Goal: Task Accomplishment & Management: Complete application form

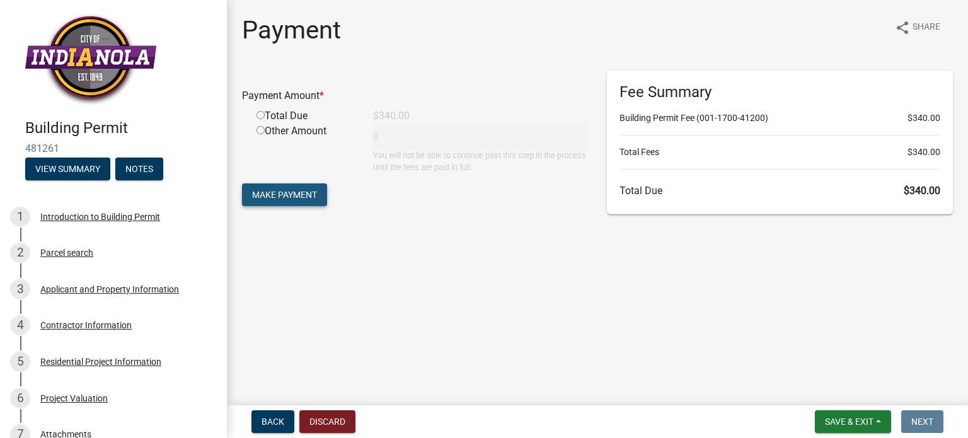
click at [304, 192] on span "Make Payment" at bounding box center [284, 195] width 65 height 10
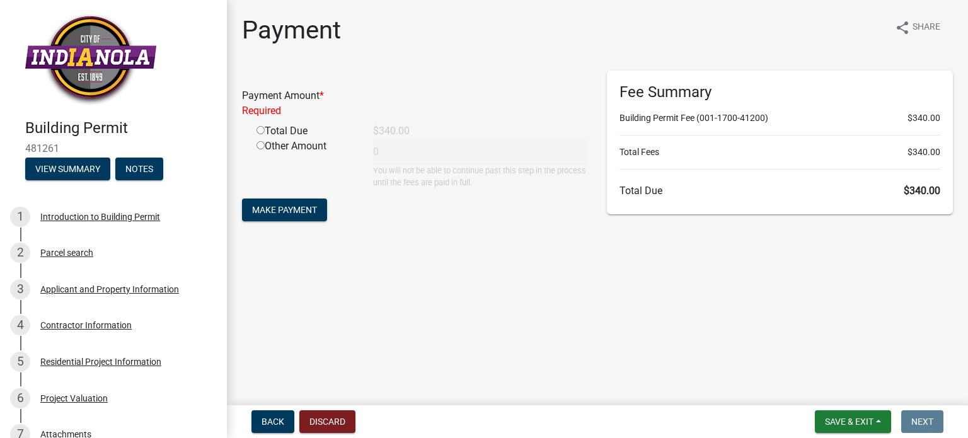
click at [262, 132] on input "radio" at bounding box center [261, 130] width 8 height 8
radio input "true"
type input "340"
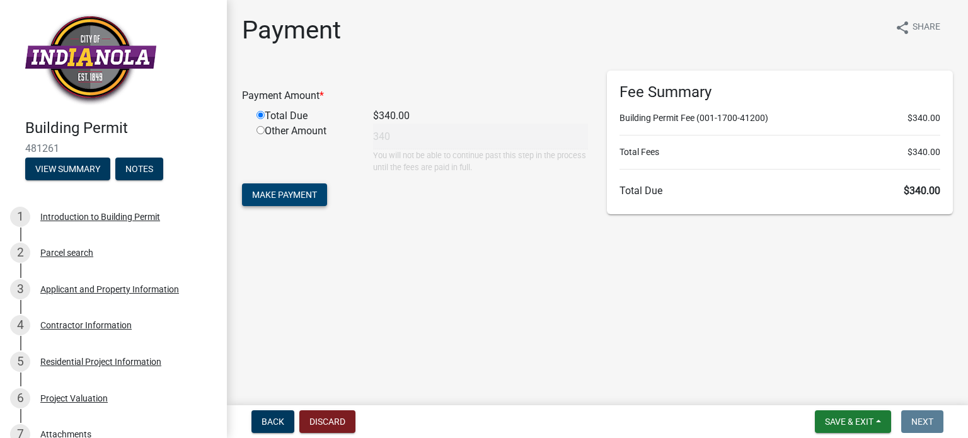
click at [306, 197] on span "Make Payment" at bounding box center [284, 195] width 65 height 10
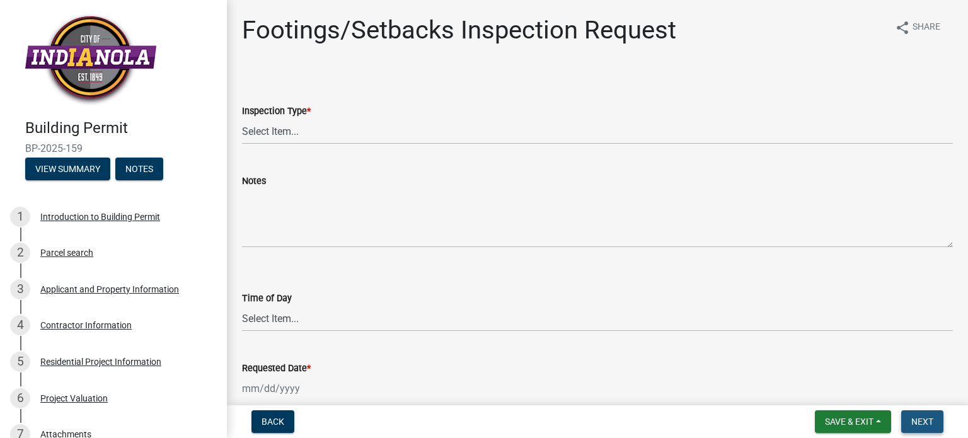
click at [908, 417] on button "Next" at bounding box center [922, 421] width 42 height 23
